Goal: Task Accomplishment & Management: Complete application form

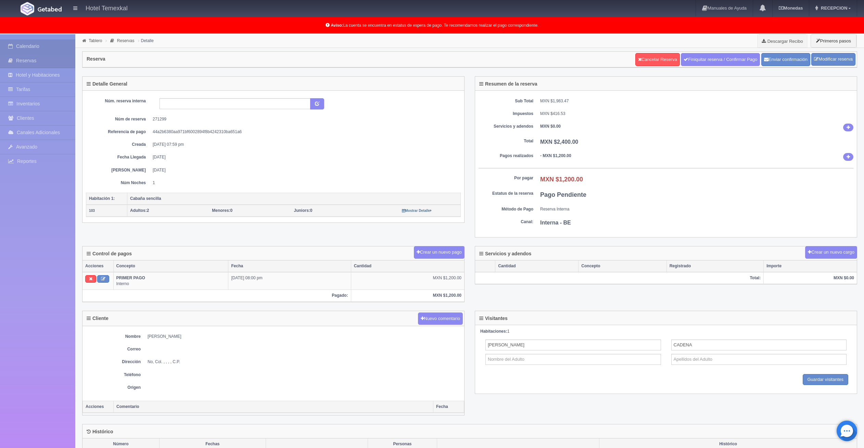
click at [38, 46] on link "Calendario" at bounding box center [37, 46] width 75 height 14
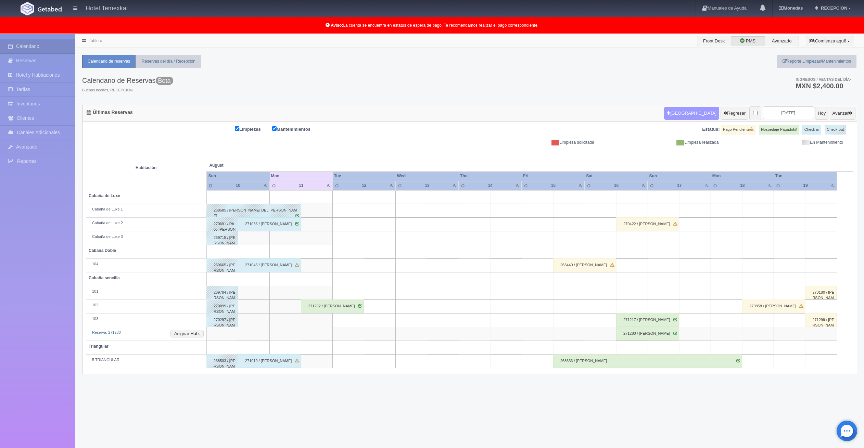
click at [679, 115] on button "[GEOGRAPHIC_DATA]" at bounding box center [691, 113] width 55 height 13
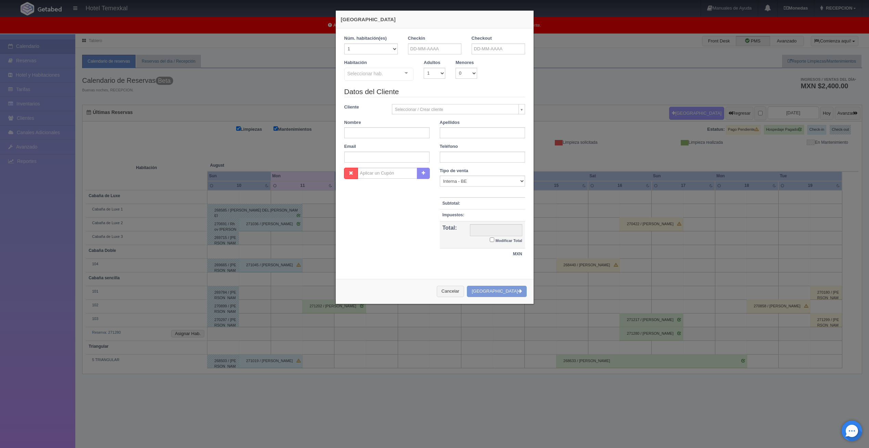
checkbox input "false"
click at [410, 53] on input "text" at bounding box center [434, 48] width 53 height 11
click at [452, 101] on link "14" at bounding box center [449, 102] width 9 height 10
type input "14-08-2025"
checkbox input "false"
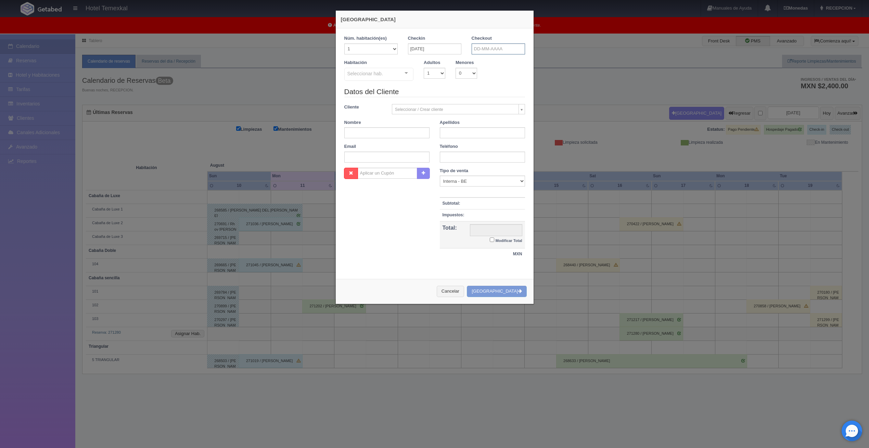
click at [485, 46] on input "text" at bounding box center [498, 48] width 53 height 11
click at [530, 103] on link "16" at bounding box center [532, 102] width 9 height 10
type input "16-08-2025"
click at [396, 78] on div at bounding box center [379, 75] width 70 height 15
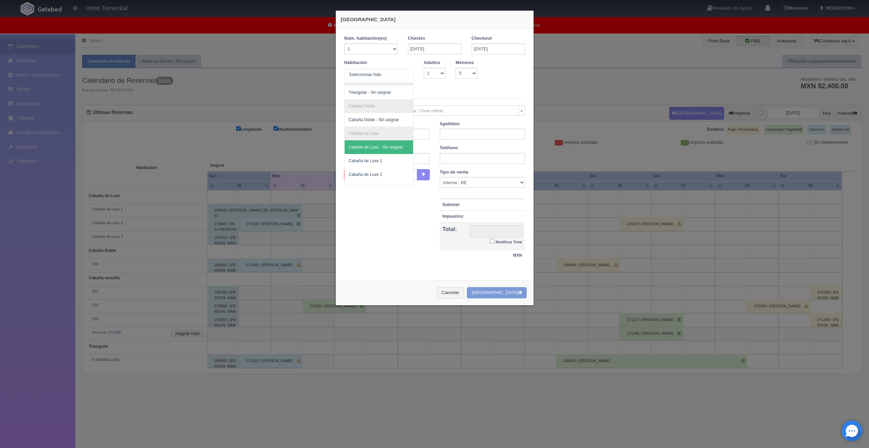
scroll to position [89, 0]
click at [382, 173] on span "Cabaña de Luxe 3" at bounding box center [379, 179] width 69 height 14
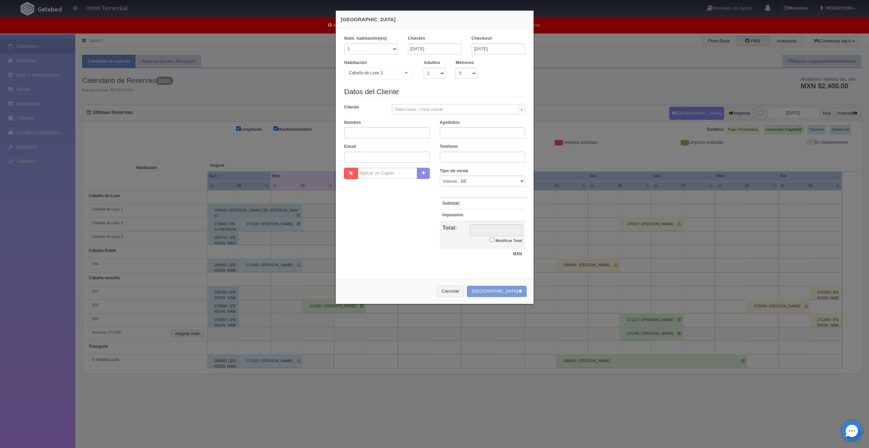
checkbox input "false"
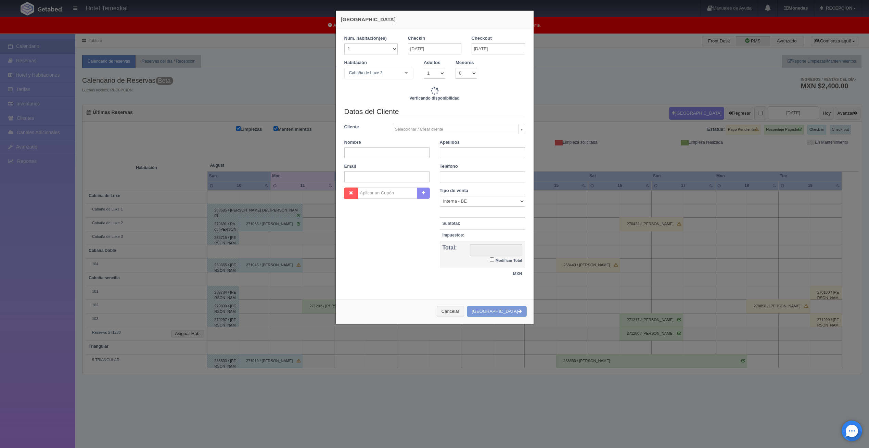
click at [372, 135] on div "Datos del Cliente Cliente Seleccionar / Crear cliente Nuevo Cliente Aaron gil A…" at bounding box center [434, 146] width 191 height 81
click at [371, 153] on input "text" at bounding box center [386, 152] width 85 height 11
type input "10400.00"
checkbox input "false"
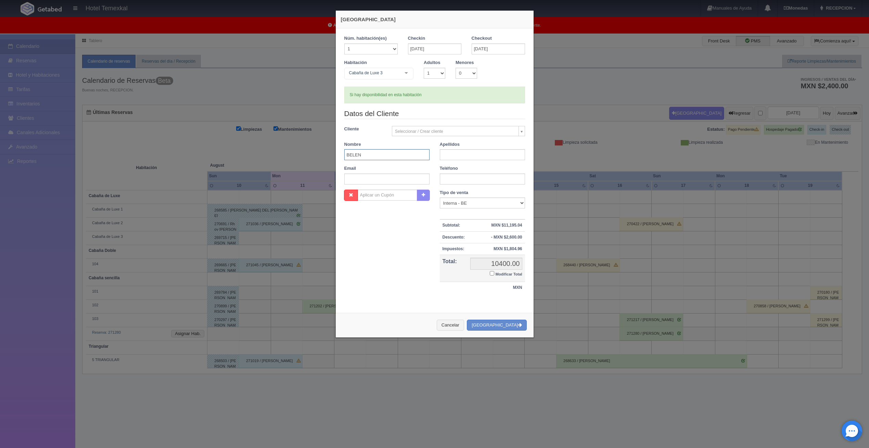
type input "BELEN"
click at [453, 150] on input "text" at bounding box center [482, 154] width 85 height 11
type input "MACHADO"
click at [490, 274] on input "Modificar Total" at bounding box center [492, 273] width 4 height 4
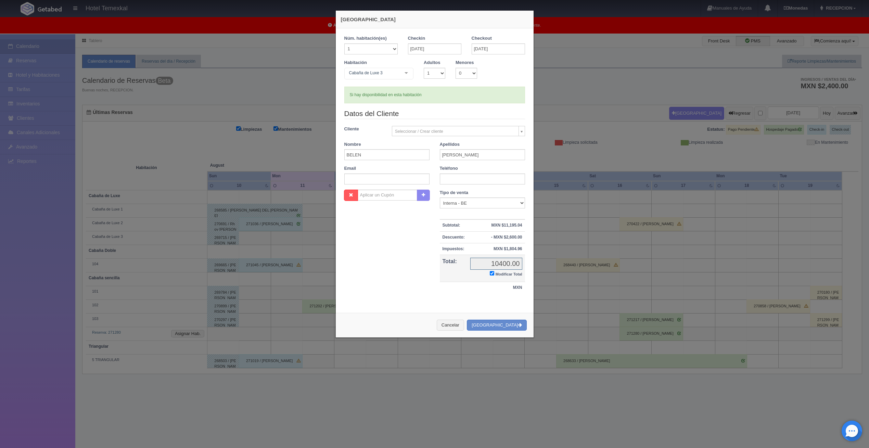
checkbox input "true"
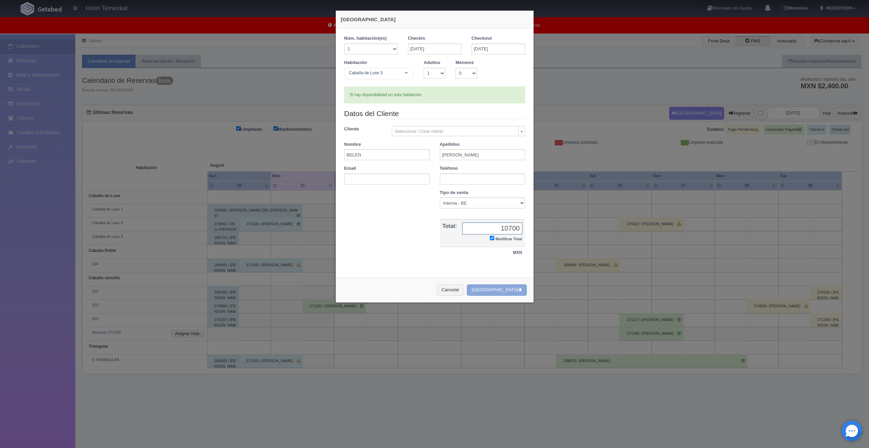
type input "10700"
click at [495, 290] on button "[GEOGRAPHIC_DATA]" at bounding box center [497, 290] width 60 height 11
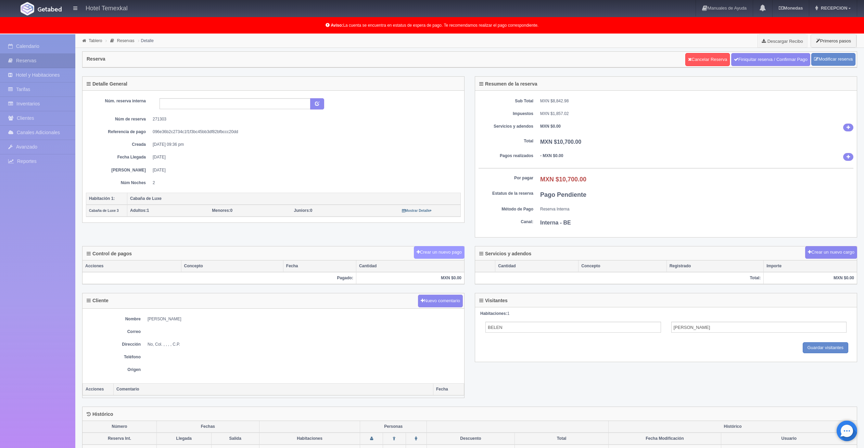
click at [442, 248] on button "Crear un nuevo pago" at bounding box center [439, 252] width 51 height 13
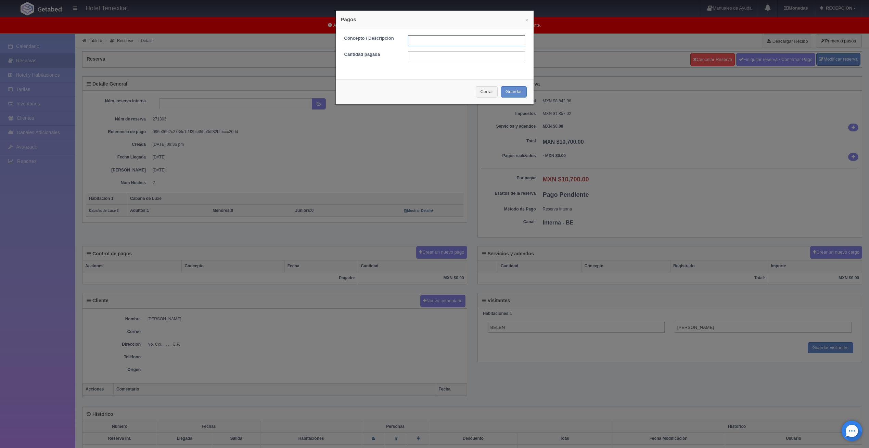
click at [410, 41] on input "text" at bounding box center [466, 40] width 117 height 11
click at [423, 43] on input "text" at bounding box center [466, 40] width 117 height 11
type input "PRIMER ABONO"
click at [433, 51] on form "Concepto / Descripción PRIMER ABONO Cantidad pagada" at bounding box center [434, 48] width 181 height 27
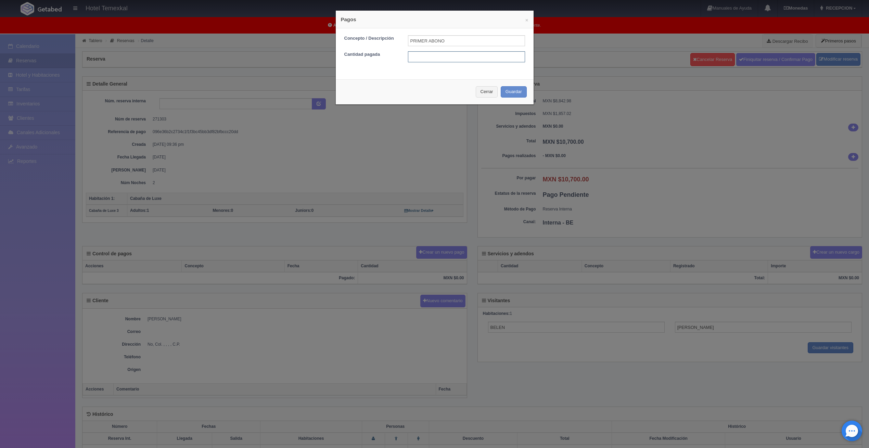
click at [435, 56] on input "text" at bounding box center [466, 56] width 117 height 11
type input "5350"
click at [506, 88] on button "Guardar" at bounding box center [514, 91] width 26 height 11
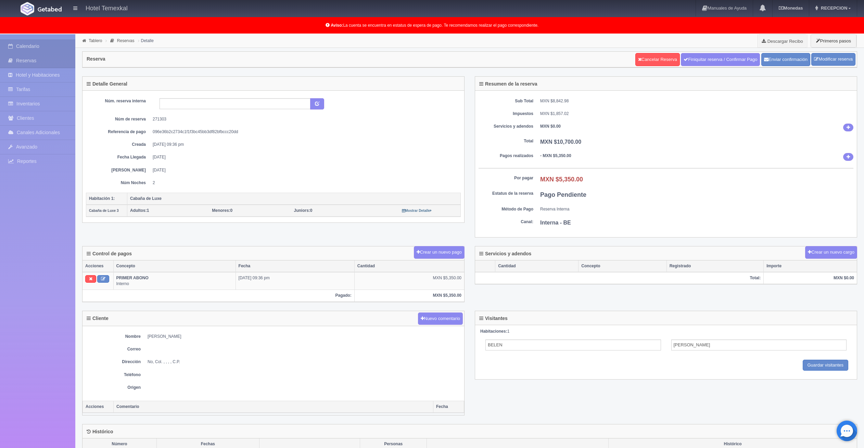
click at [34, 50] on link "Calendario" at bounding box center [37, 46] width 75 height 14
